Goal: Information Seeking & Learning: Learn about a topic

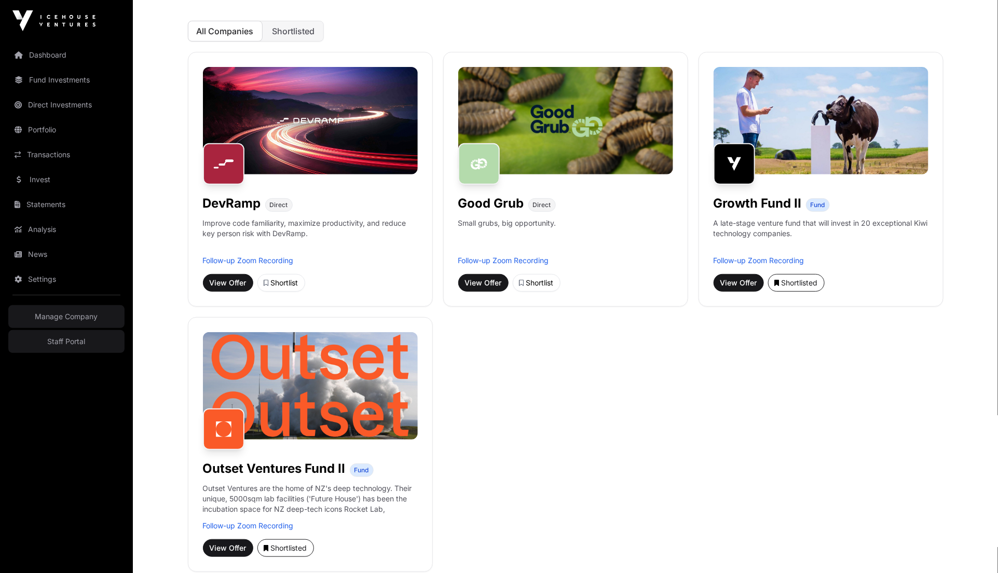
scroll to position [23, 0]
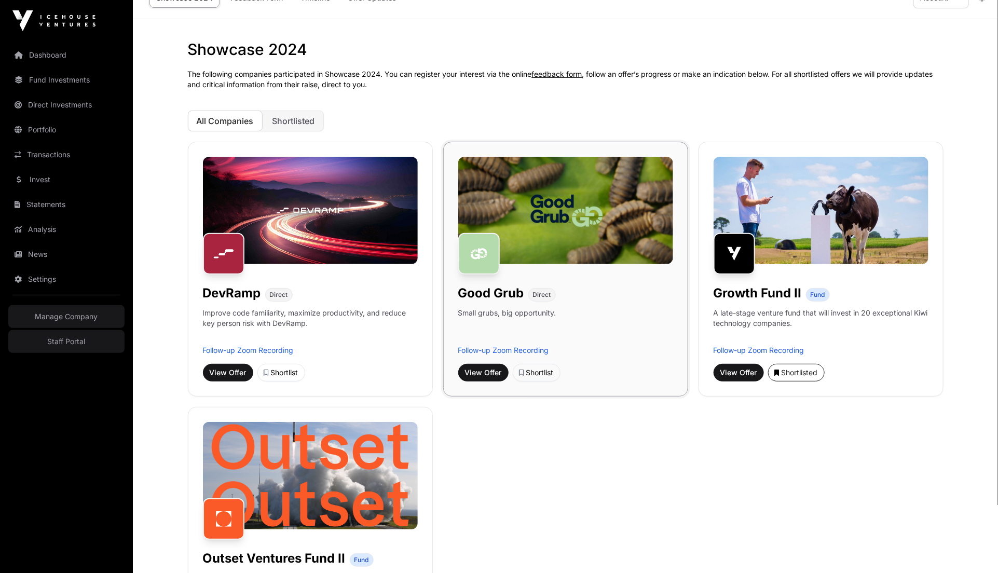
click at [530, 238] on img at bounding box center [565, 210] width 215 height 107
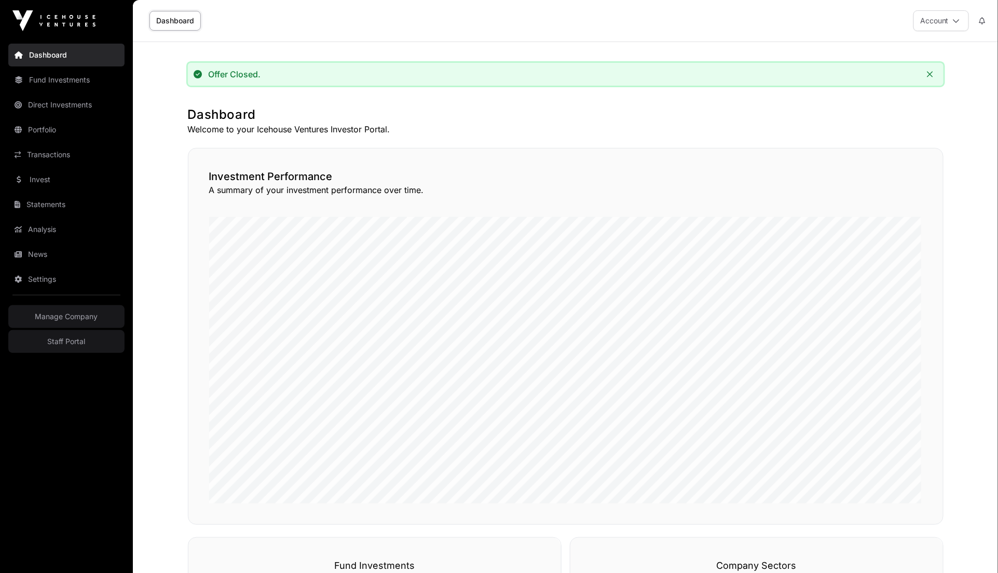
scroll to position [22, 0]
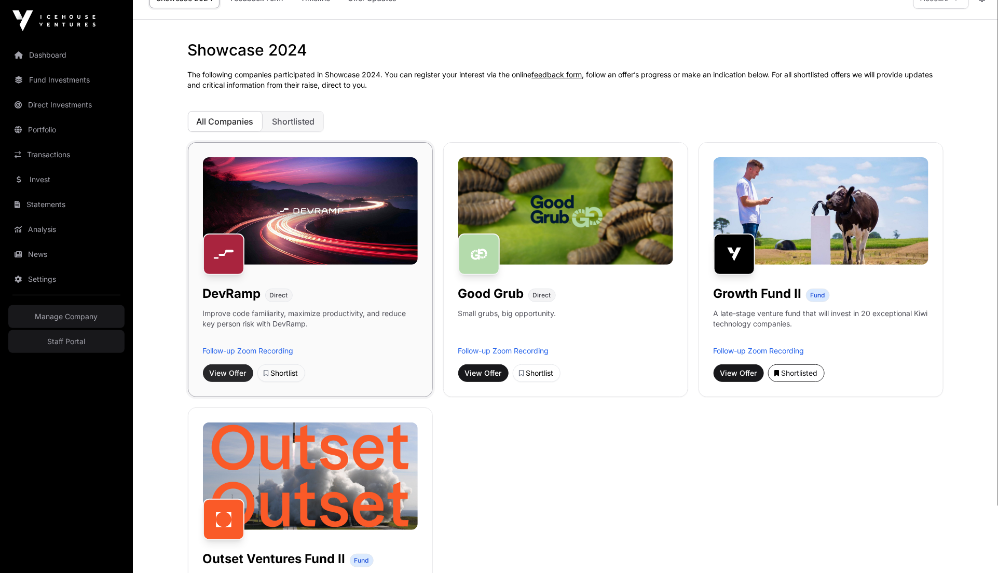
click at [224, 373] on span "View Offer" at bounding box center [228, 373] width 37 height 10
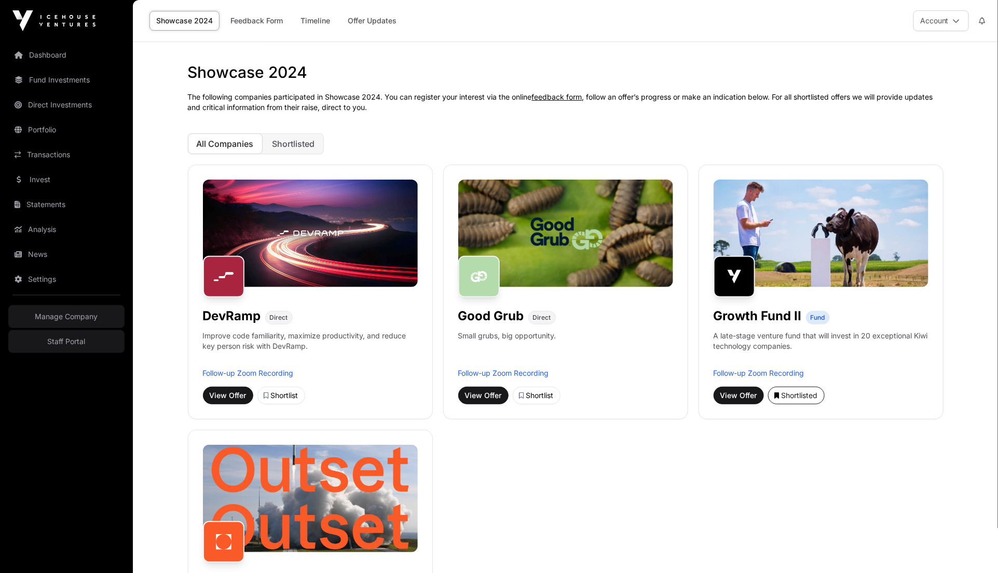
scroll to position [22, 0]
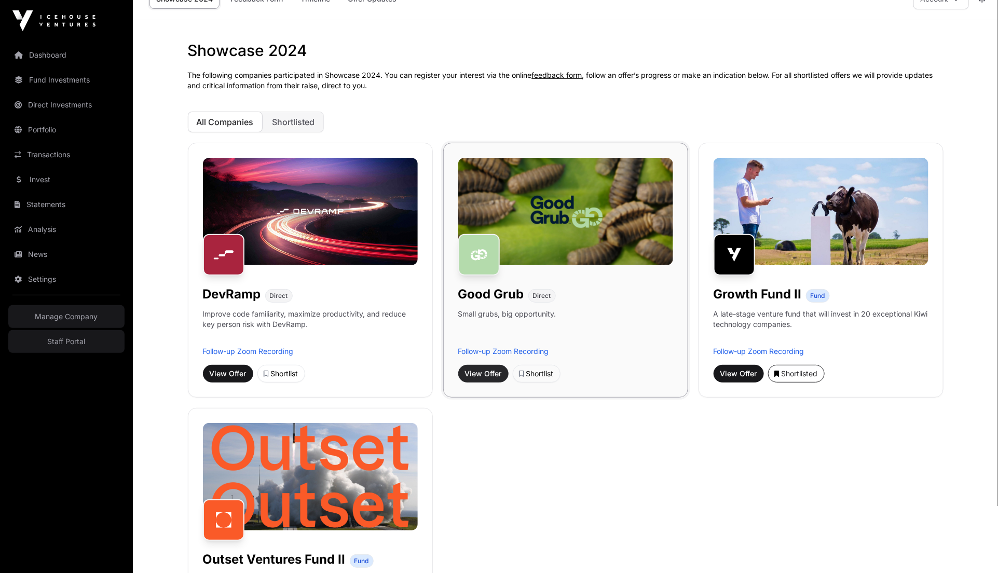
click at [482, 379] on button "View Offer" at bounding box center [483, 374] width 50 height 18
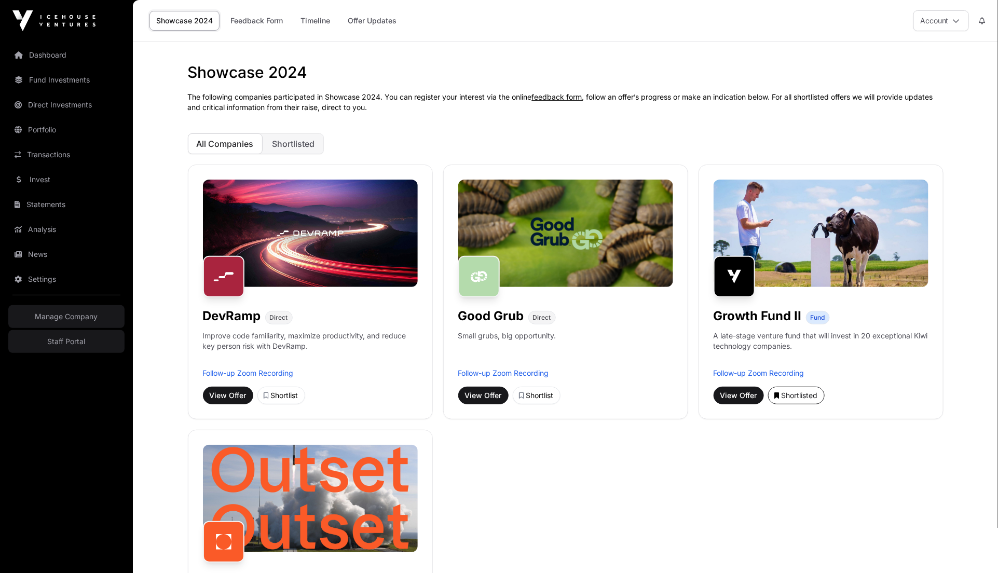
scroll to position [21, 0]
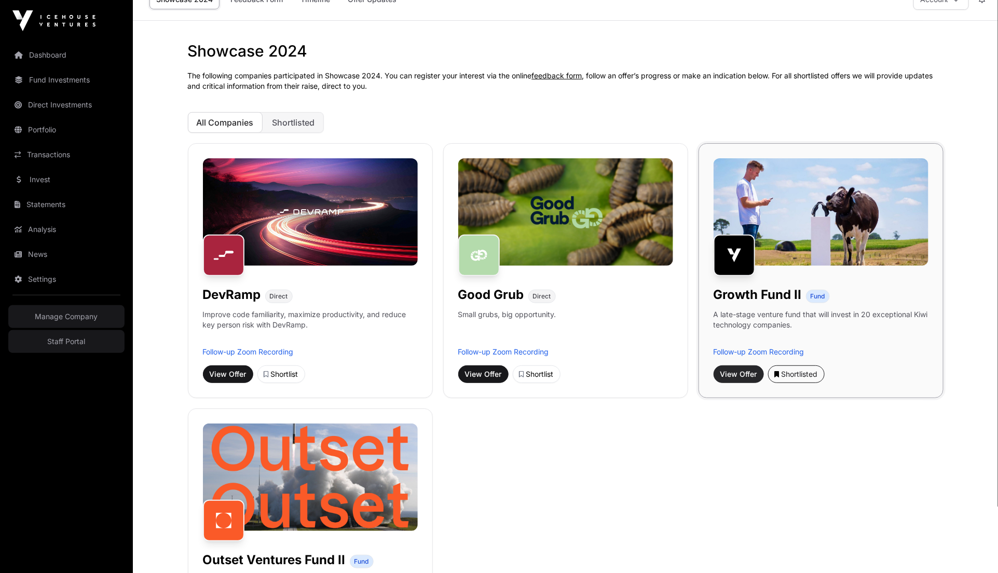
click at [740, 372] on span "View Offer" at bounding box center [738, 374] width 37 height 10
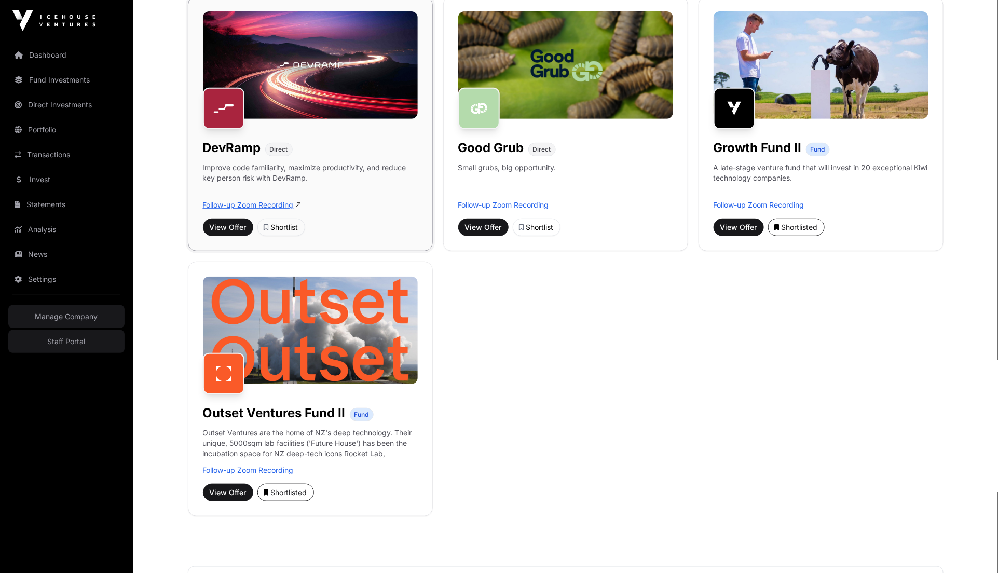
scroll to position [202, 0]
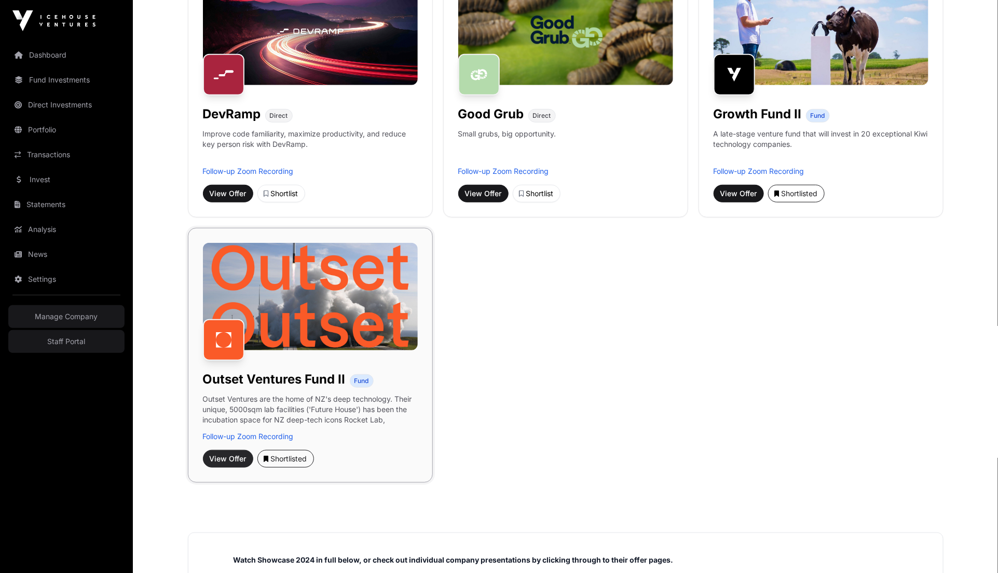
click at [226, 460] on span "View Offer" at bounding box center [228, 459] width 37 height 10
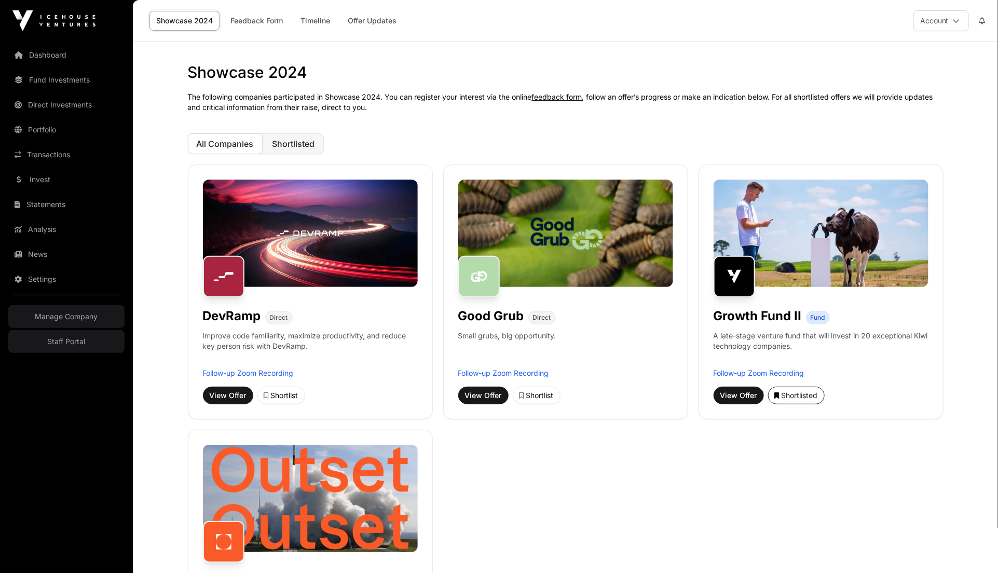
click at [297, 143] on span "Shortlisted" at bounding box center [293, 144] width 43 height 10
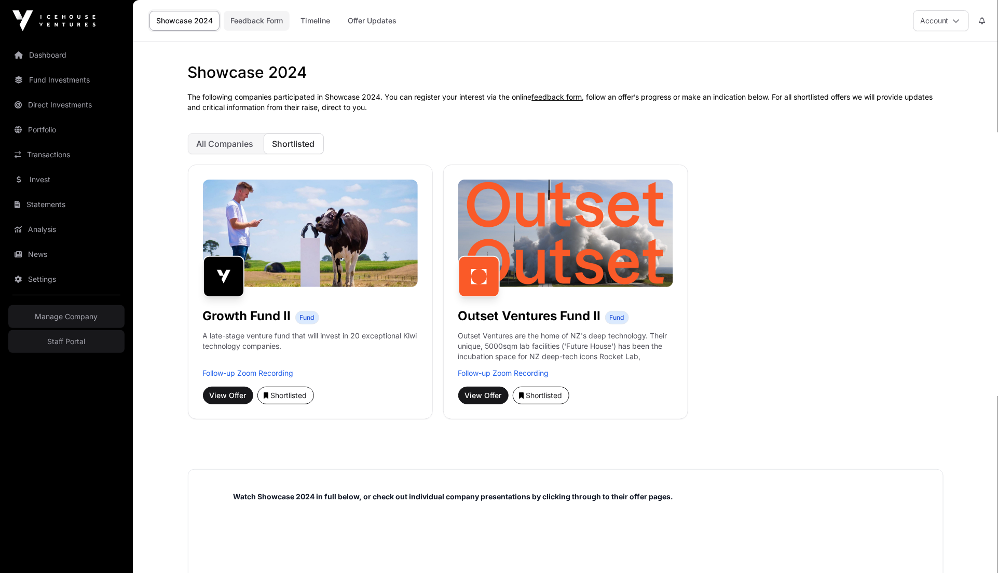
click at [255, 22] on link "Feedback Form" at bounding box center [257, 21] width 66 height 20
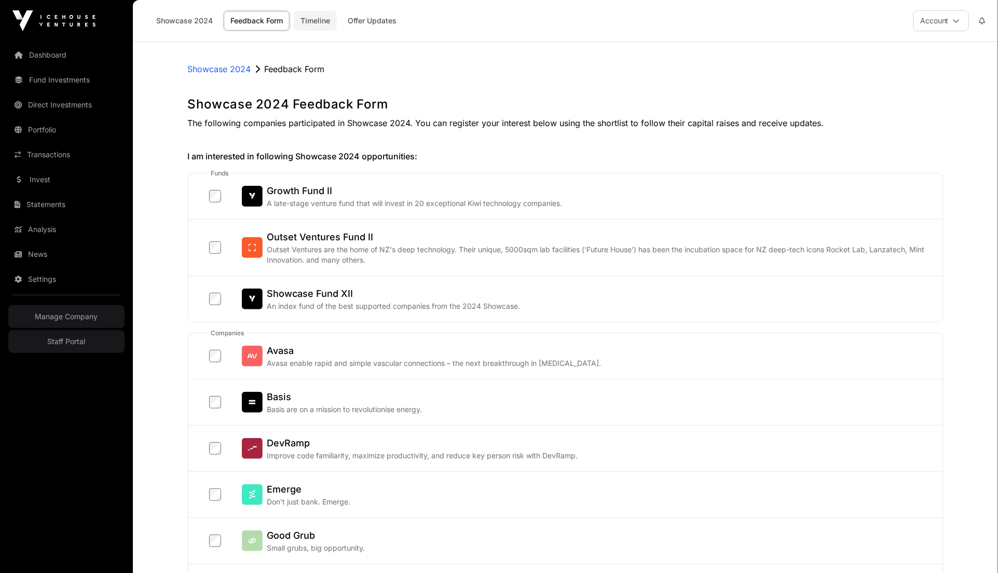
click at [323, 23] on link "Timeline" at bounding box center [315, 21] width 43 height 20
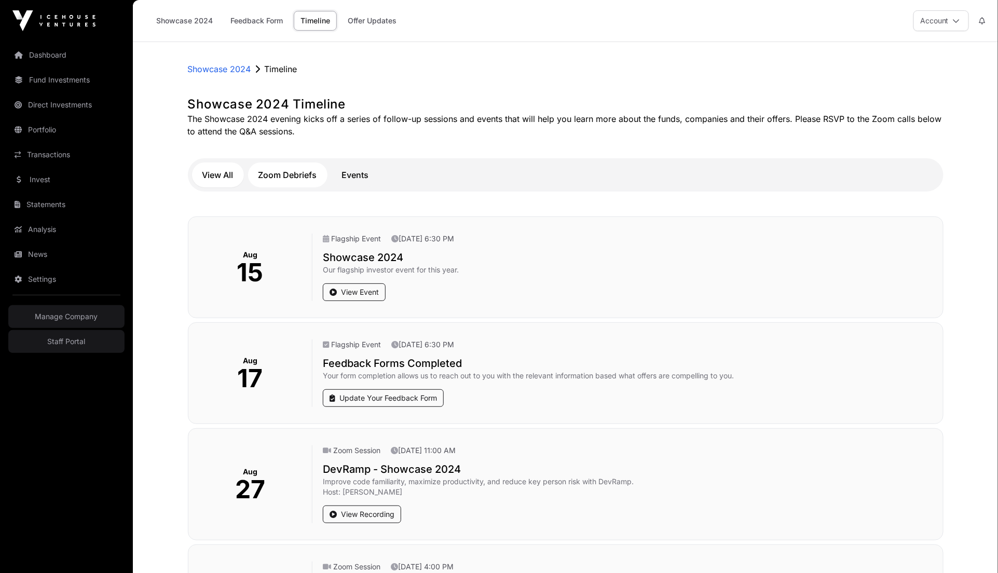
click at [272, 179] on button "Zoom Debriefs" at bounding box center [287, 174] width 79 height 25
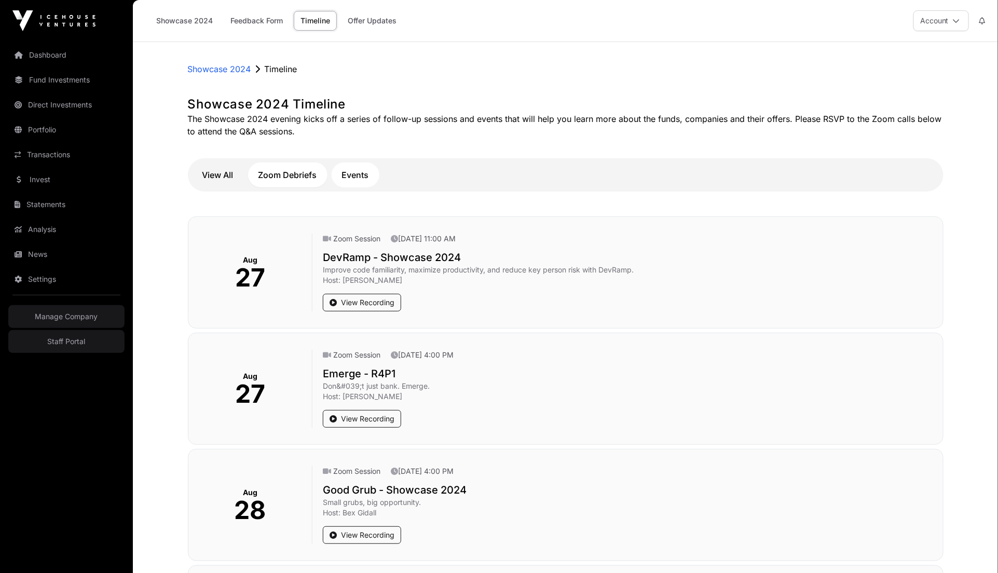
click at [367, 168] on button "Events" at bounding box center [356, 174] width 48 height 25
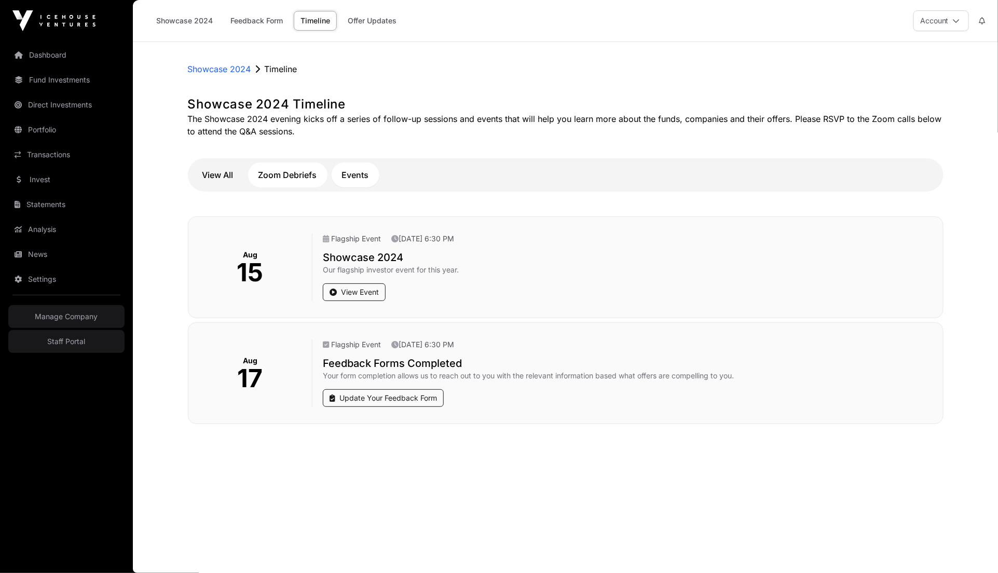
click at [286, 173] on button "Zoom Debriefs" at bounding box center [287, 174] width 79 height 25
